Goal: Information Seeking & Learning: Learn about a topic

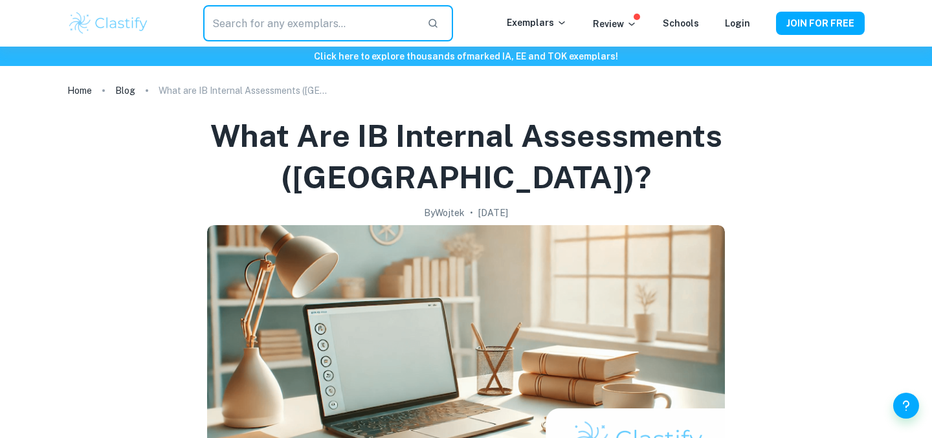
click at [390, 19] on input "text" at bounding box center [310, 23] width 214 height 36
click at [105, 24] on img at bounding box center [108, 23] width 82 height 26
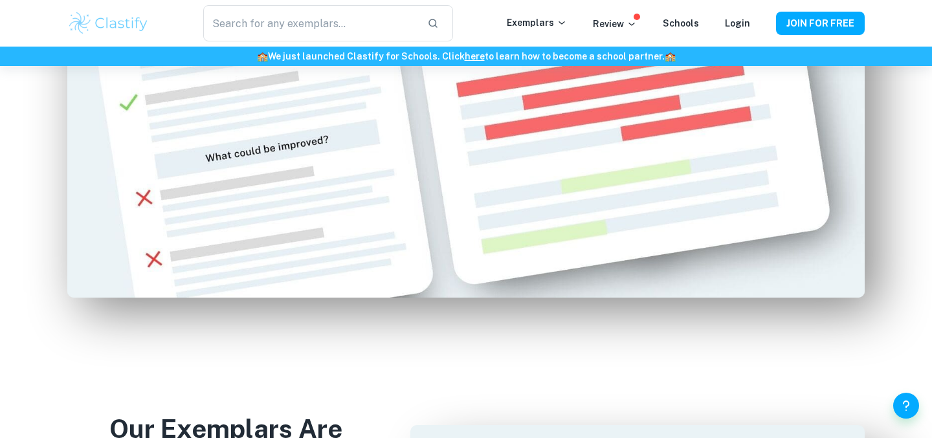
scroll to position [952, 0]
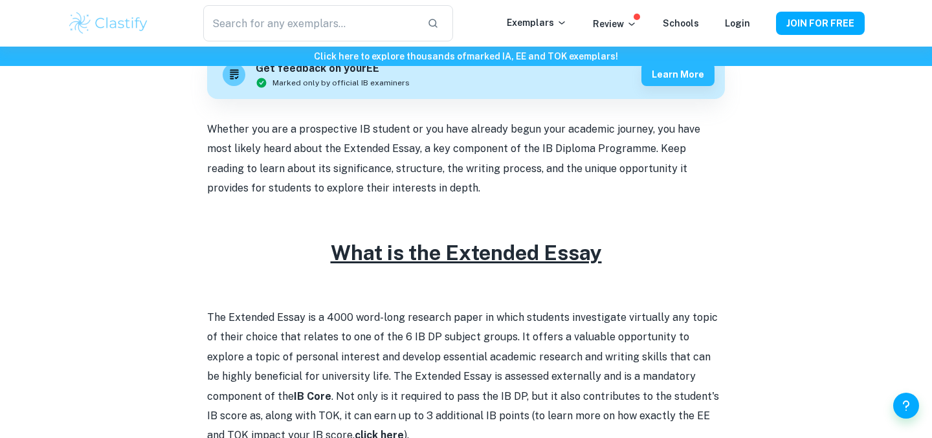
scroll to position [423, 0]
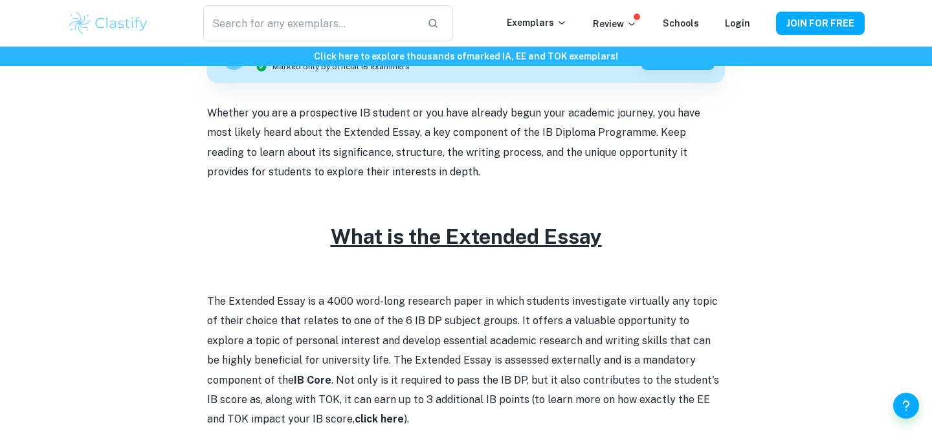
drag, startPoint x: 284, startPoint y: 251, endPoint x: 312, endPoint y: 292, distance: 49.9
click at [284, 251] on h2 "What is the Extended Essay" at bounding box center [466, 236] width 518 height 31
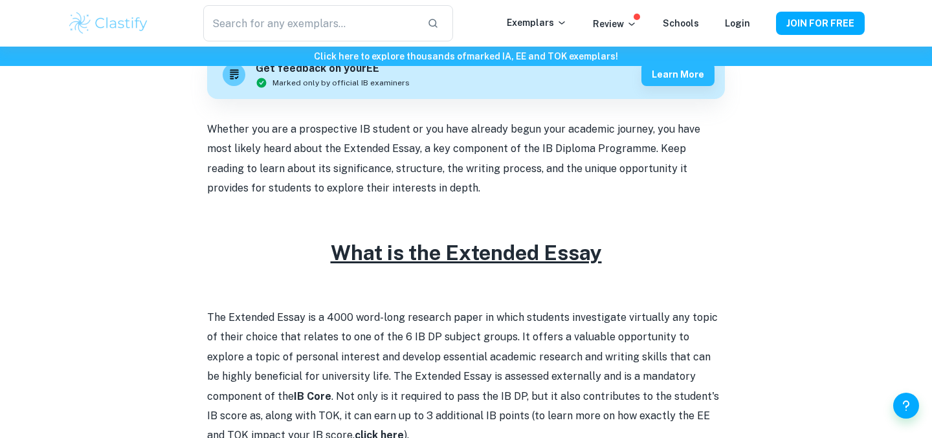
scroll to position [422, 0]
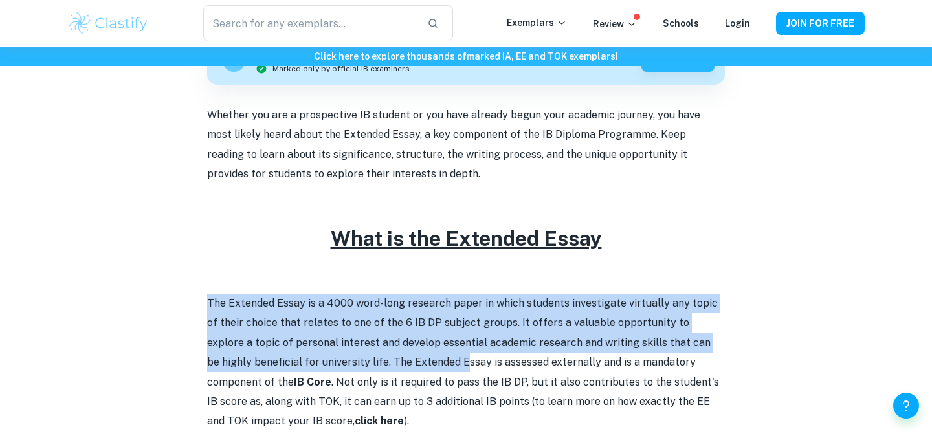
drag, startPoint x: 194, startPoint y: 300, endPoint x: 418, endPoint y: 369, distance: 235.1
click at [418, 369] on p "The Extended Essay is a 4000 word-long research paper in which students investi…" at bounding box center [466, 363] width 518 height 138
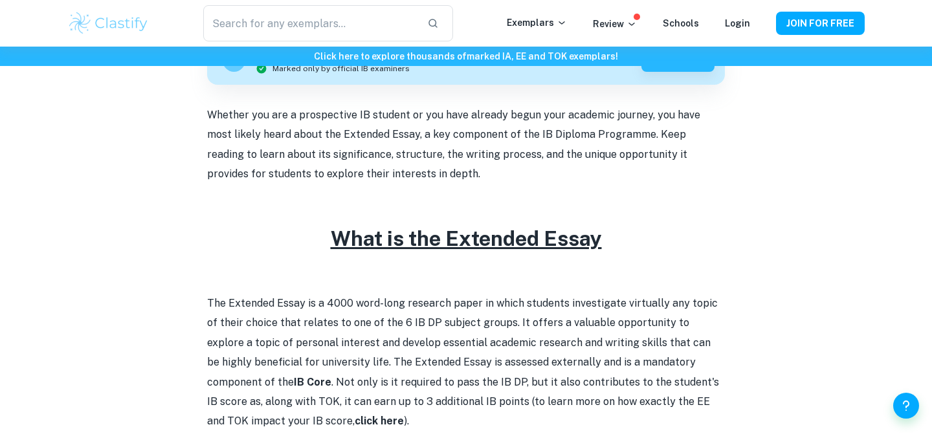
scroll to position [473, 0]
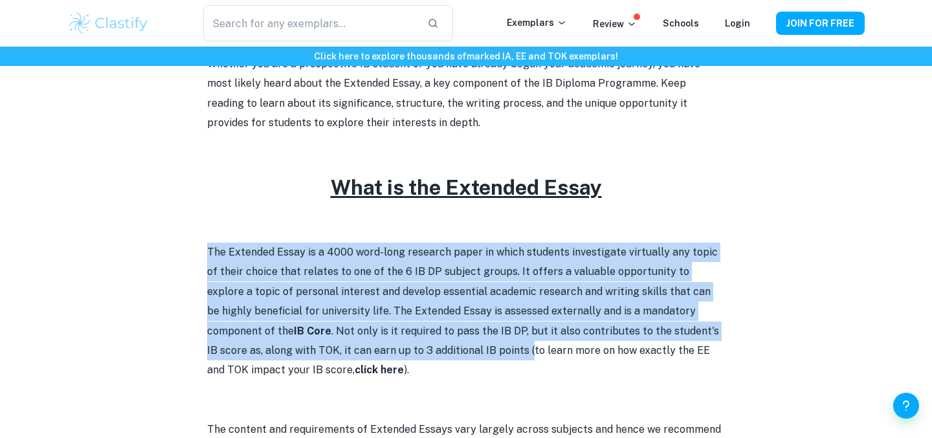
drag, startPoint x: 181, startPoint y: 245, endPoint x: 457, endPoint y: 356, distance: 297.2
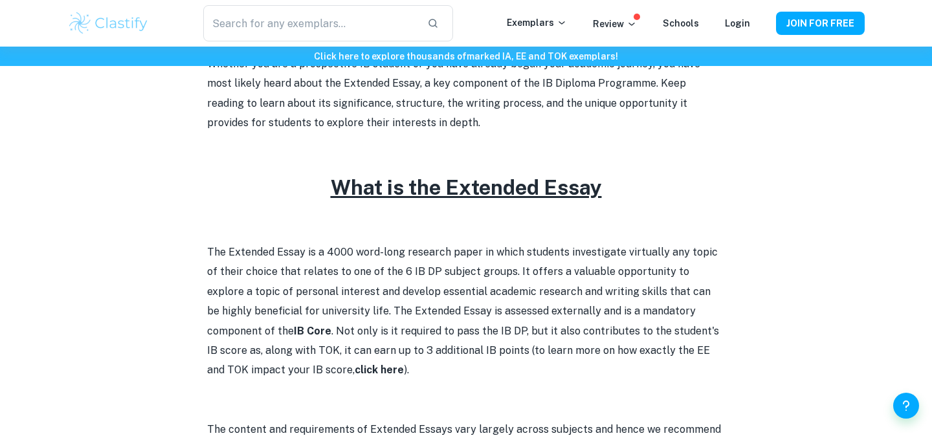
click at [386, 374] on p "The Extended Essay is a 4000 word-long research paper in which students investi…" at bounding box center [466, 312] width 518 height 138
click at [355, 370] on strong "click here" at bounding box center [379, 370] width 49 height 12
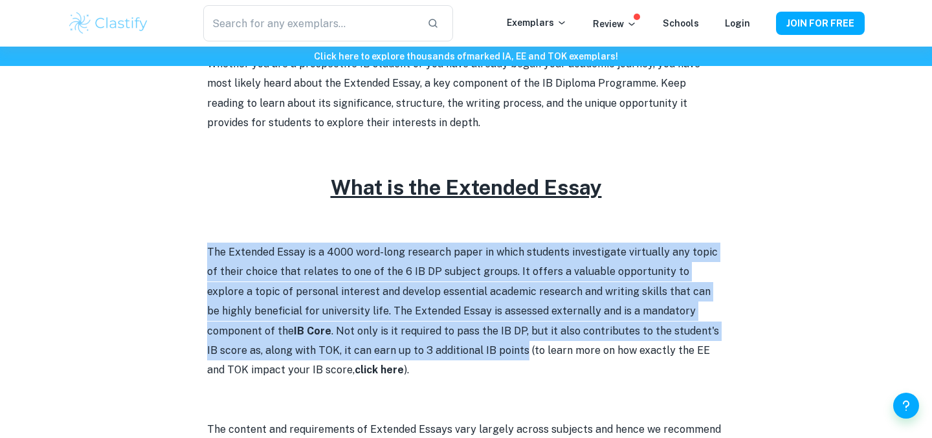
drag, startPoint x: 465, startPoint y: 352, endPoint x: 193, endPoint y: 253, distance: 289.4
copy p "The Extended Essay is a 4000 word-long research paper in which students investi…"
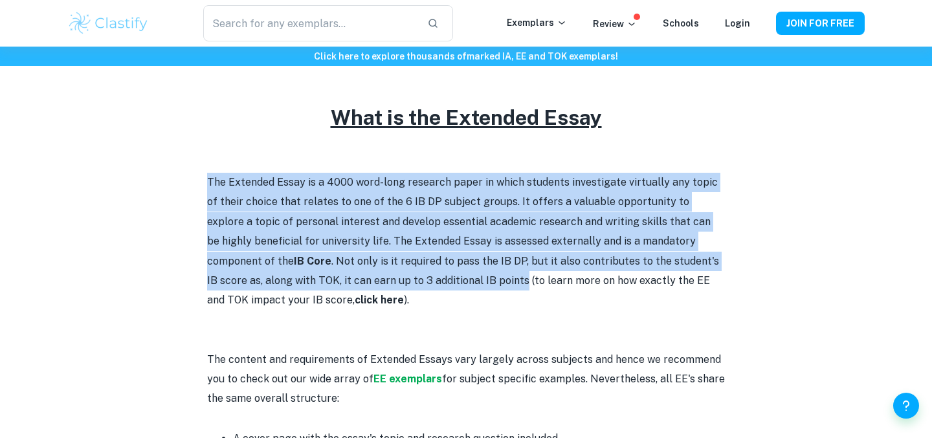
scroll to position [580, 0]
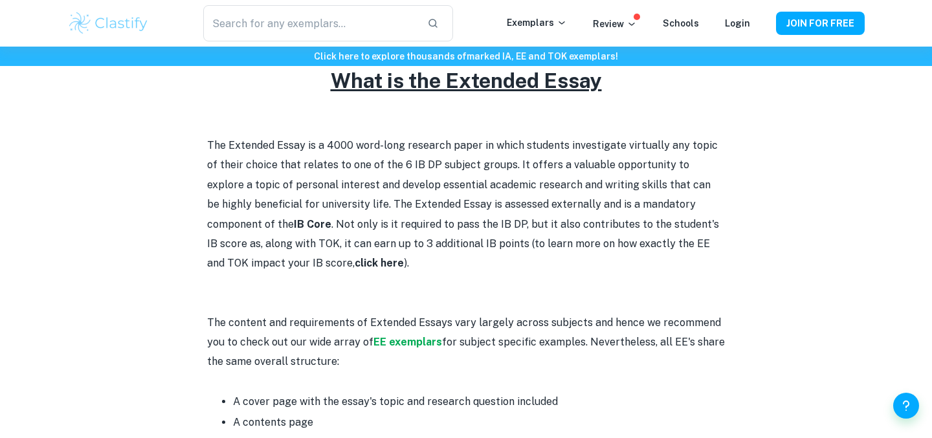
click at [276, 181] on p "The Extended Essay is a 4000 word-long research paper in which students investi…" at bounding box center [466, 205] width 518 height 138
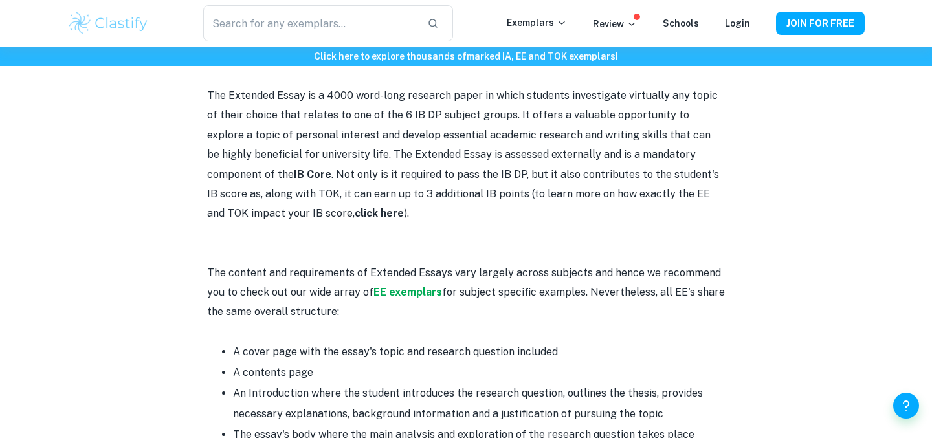
scroll to position [624, 0]
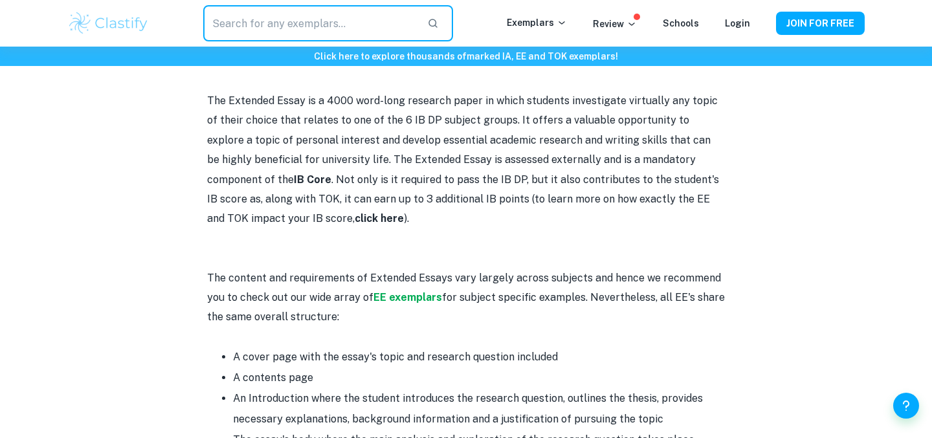
click at [259, 26] on input "text" at bounding box center [310, 23] width 214 height 36
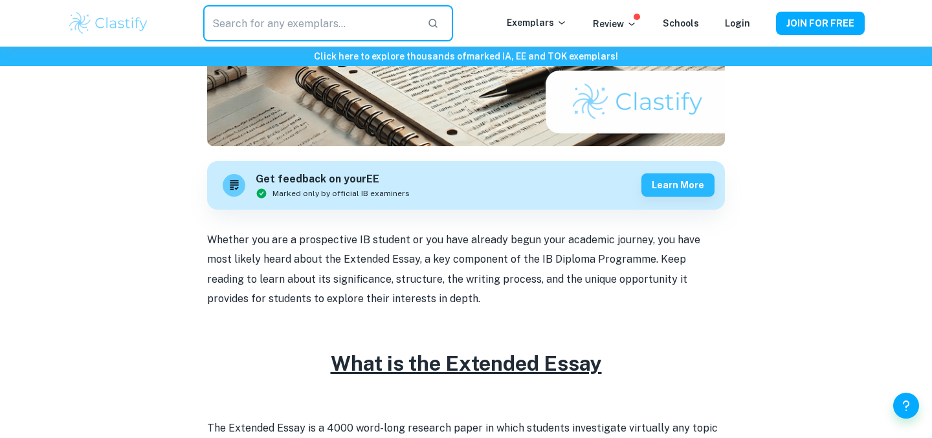
scroll to position [0, 0]
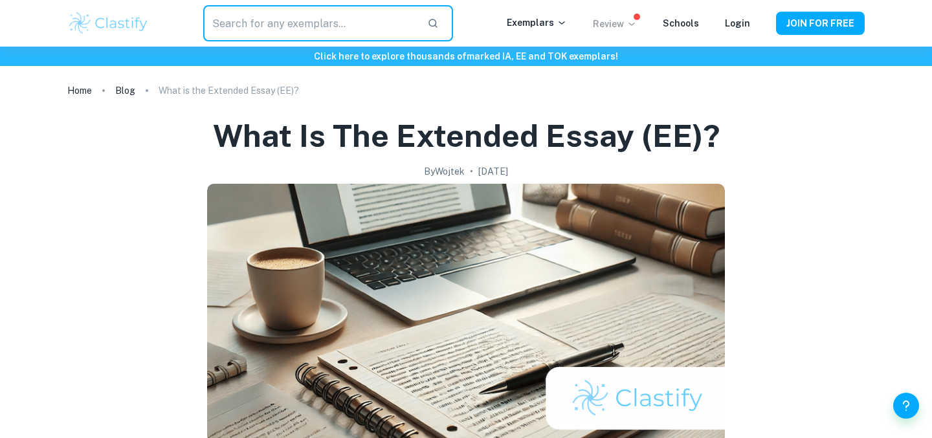
click at [605, 21] on p "Review" at bounding box center [615, 24] width 44 height 14
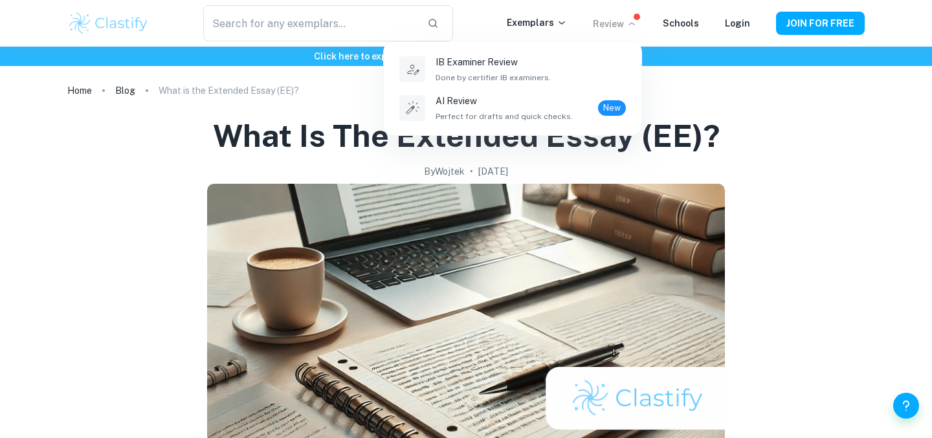
click at [756, 156] on div at bounding box center [466, 219] width 932 height 438
